Goal: Task Accomplishment & Management: Use online tool/utility

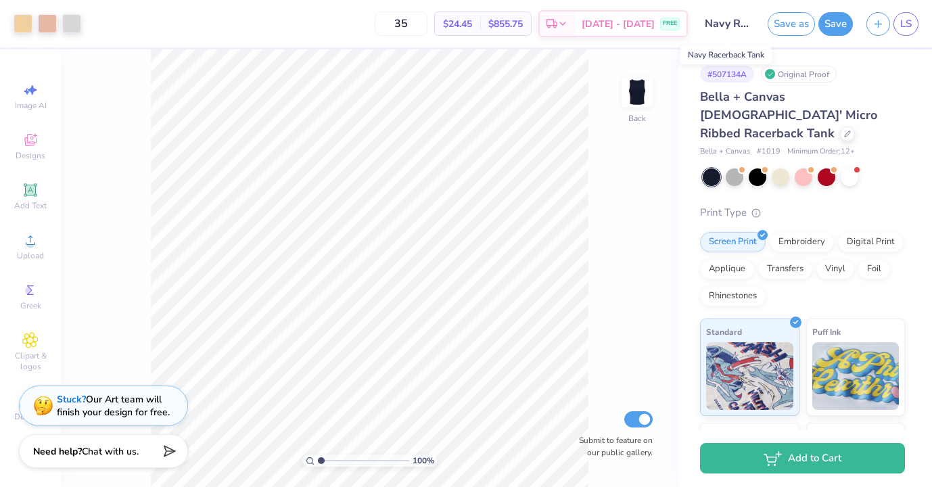
click at [726, 27] on input "Navy Racerback Tank" at bounding box center [728, 23] width 66 height 27
click at [731, 24] on input "Navy Racerback Tank" at bounding box center [728, 23] width 66 height 27
click at [730, 20] on input "Navy Racerback Tank" at bounding box center [728, 23] width 66 height 27
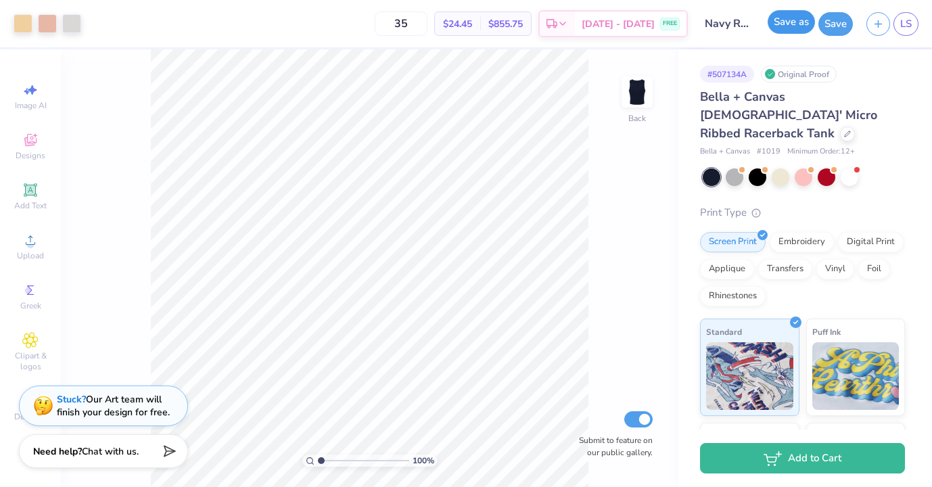
click at [796, 26] on button "Save as" at bounding box center [791, 22] width 47 height 24
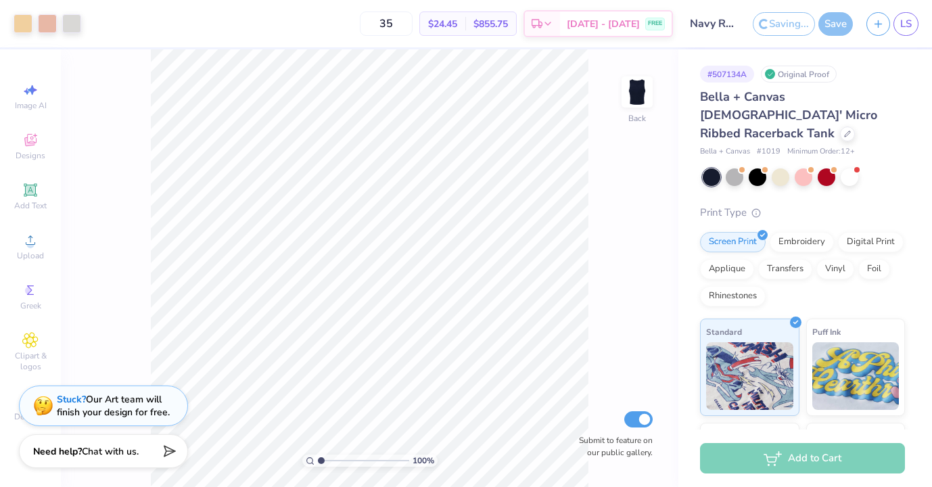
click at [710, 24] on input "Navy Racerback Tank" at bounding box center [713, 23] width 66 height 27
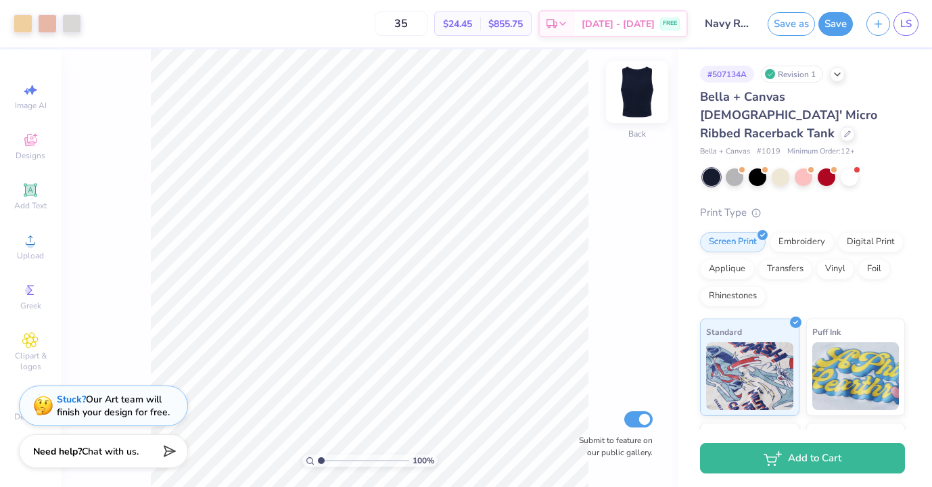
click at [637, 93] on img at bounding box center [637, 92] width 54 height 54
